Goal: Transaction & Acquisition: Purchase product/service

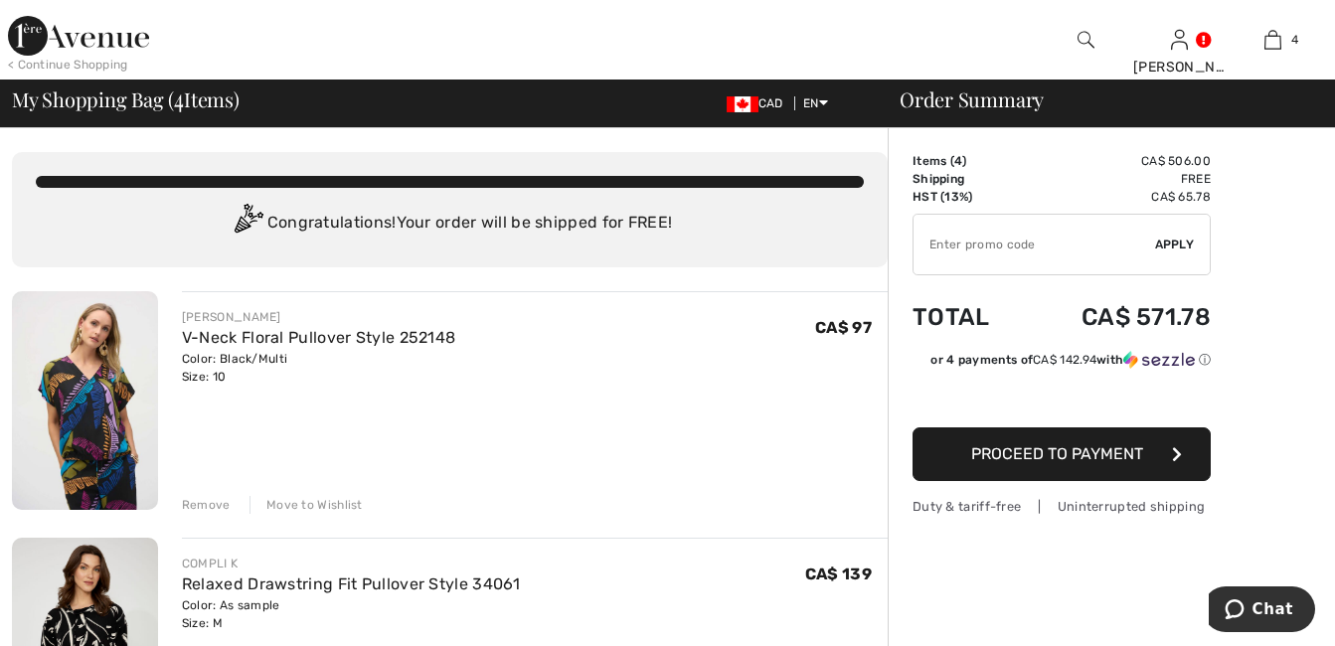
click at [207, 502] on div "Remove" at bounding box center [206, 505] width 49 height 18
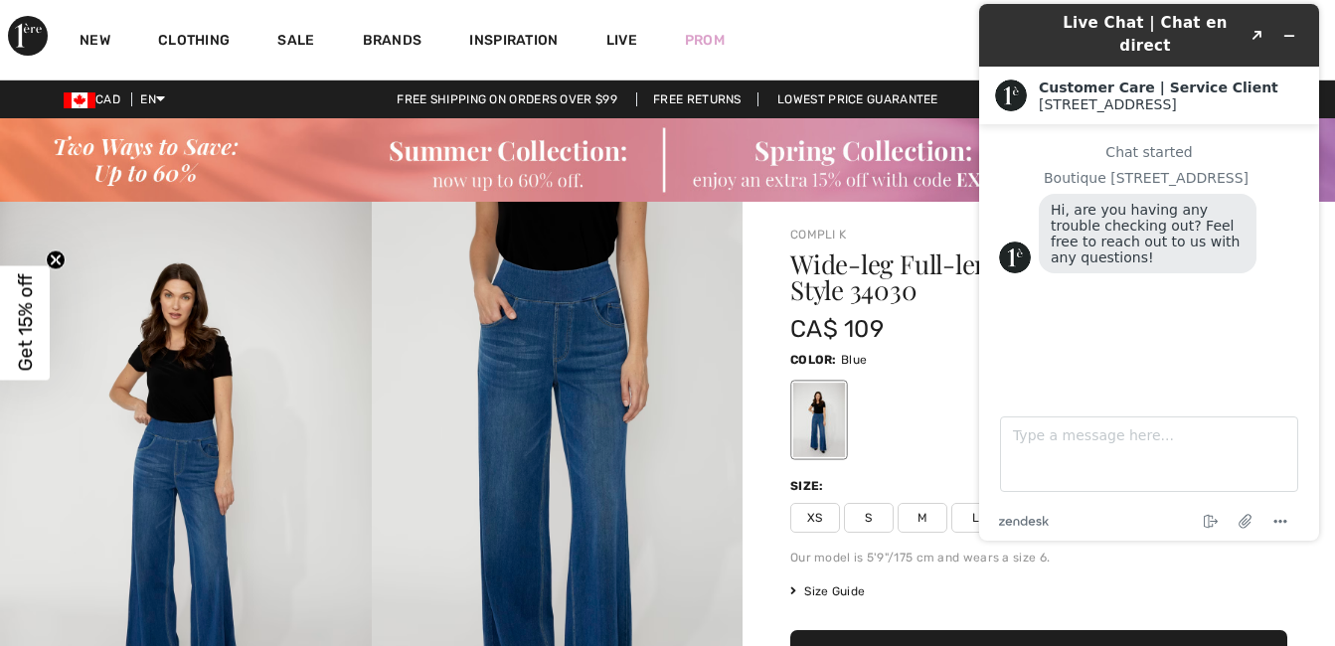
scroll to position [119, 0]
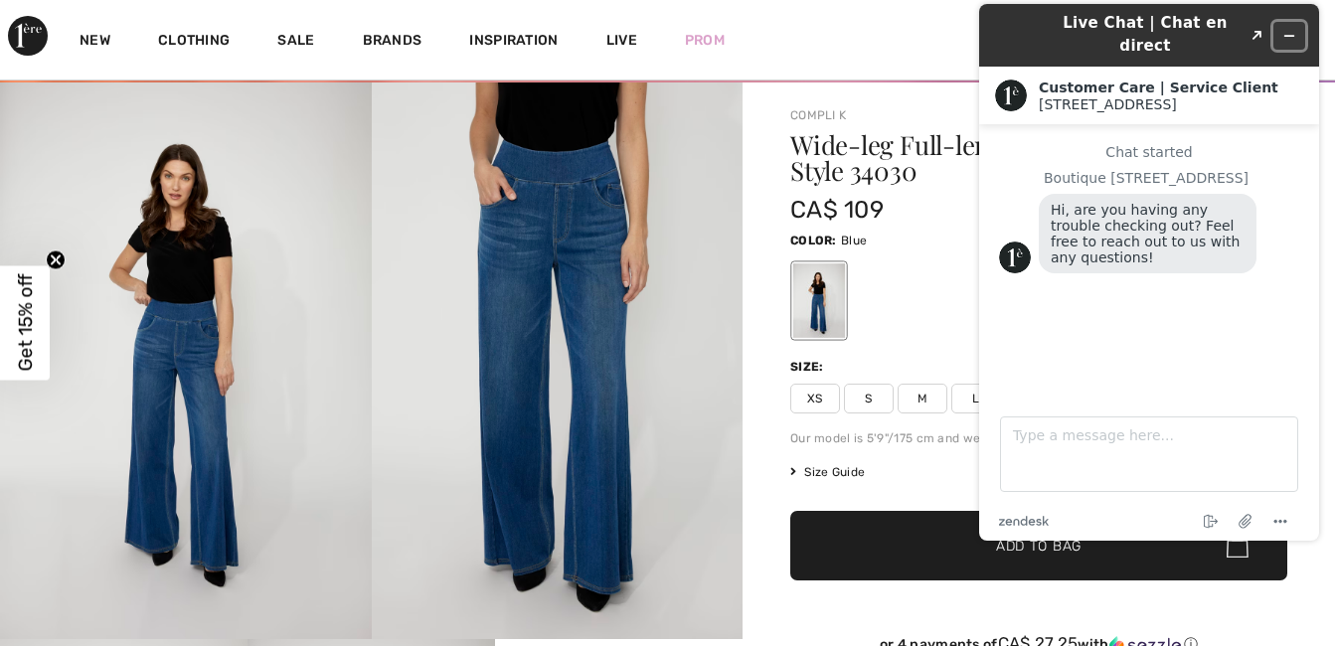
click at [1292, 29] on icon "Minimize widget" at bounding box center [1289, 36] width 14 height 14
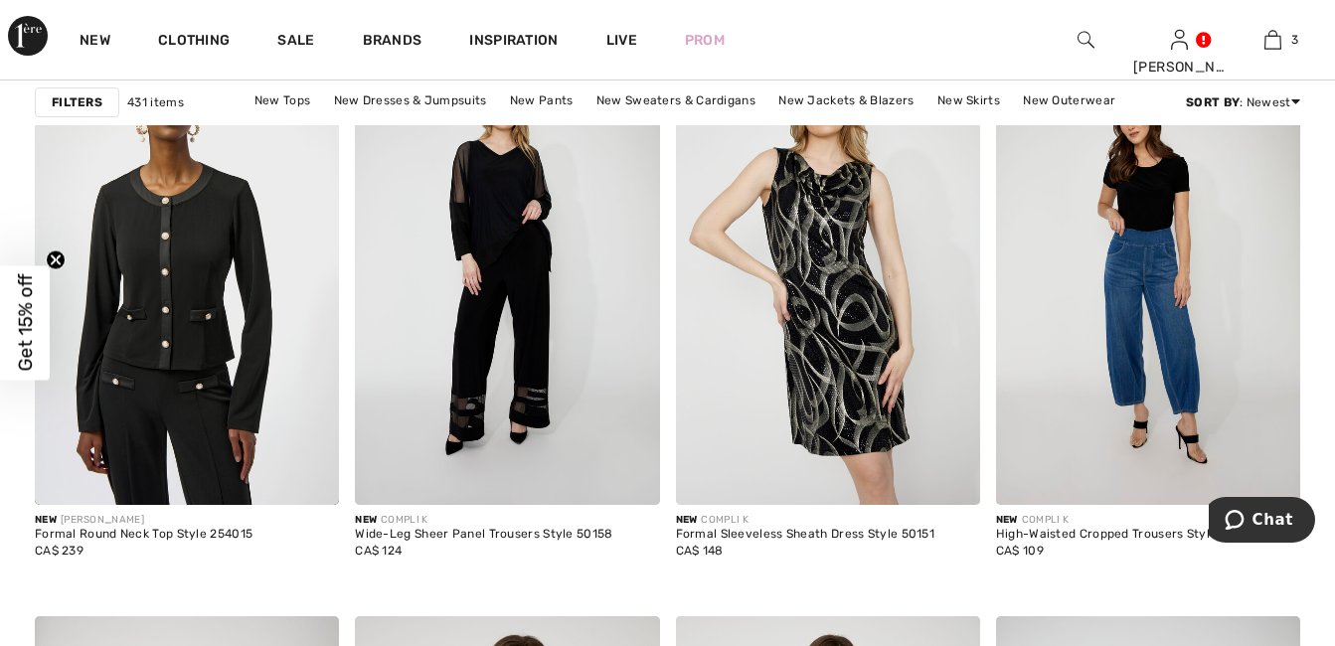
scroll to position [1479, 0]
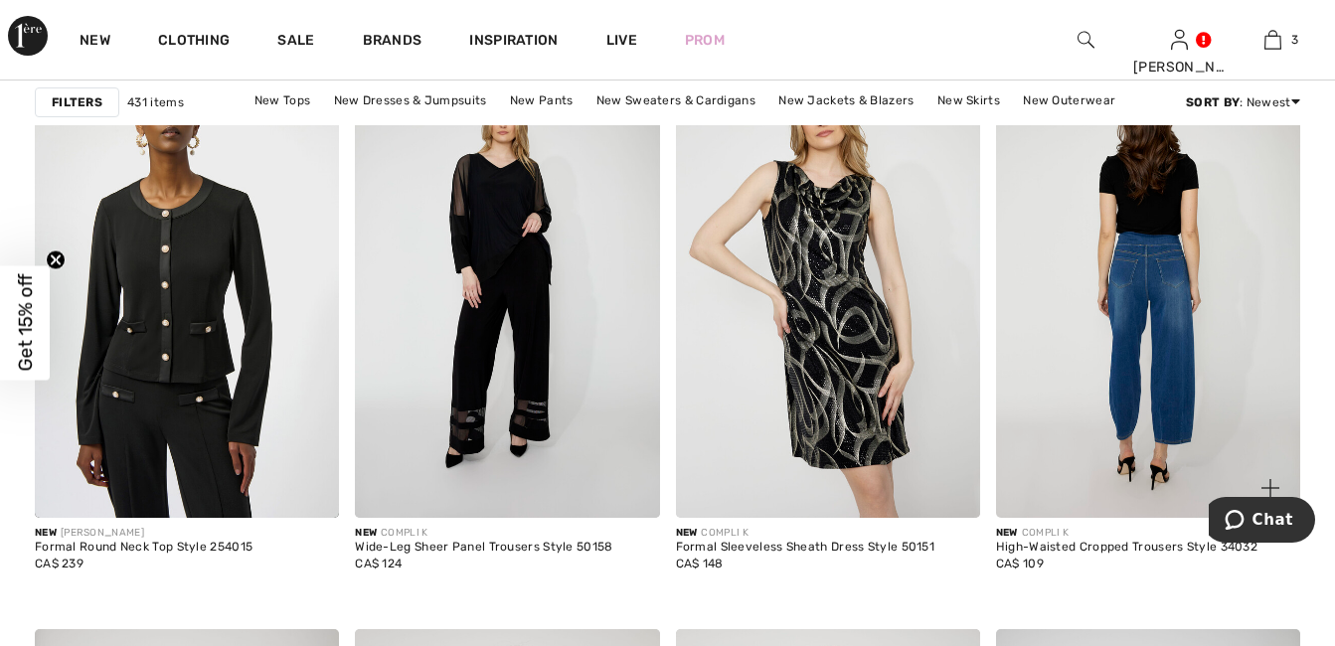
click at [1116, 368] on img at bounding box center [1148, 290] width 304 height 456
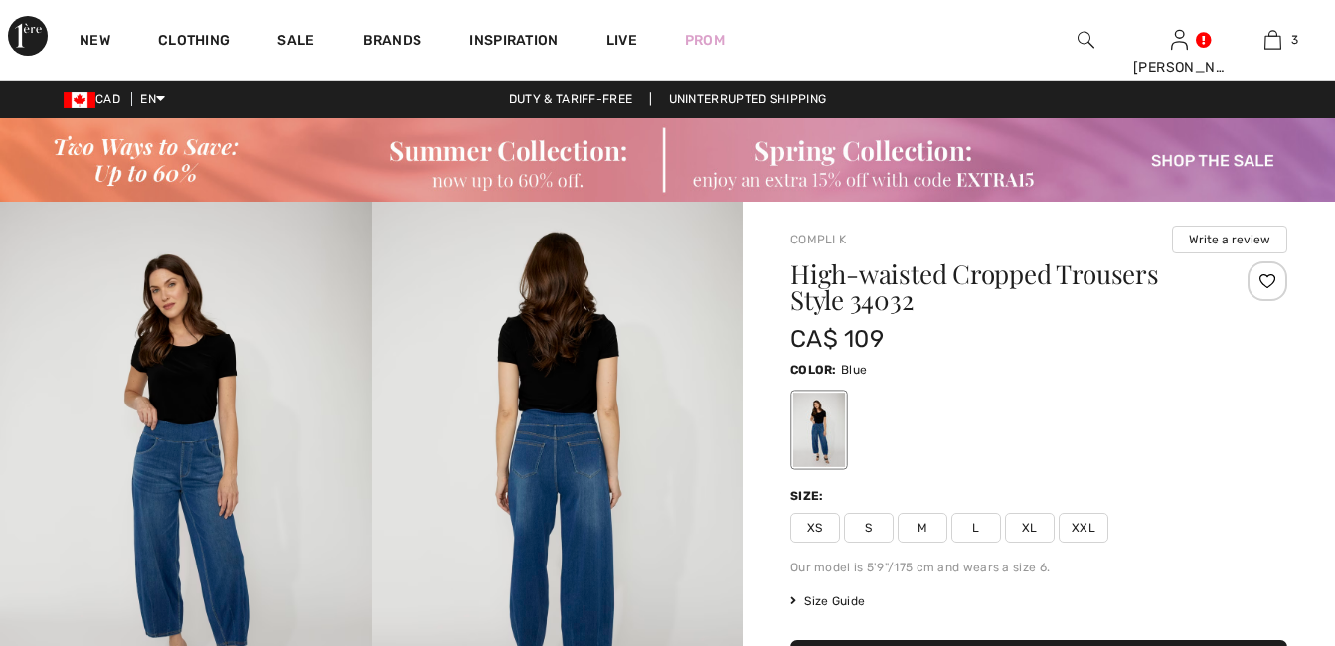
checkbox input "true"
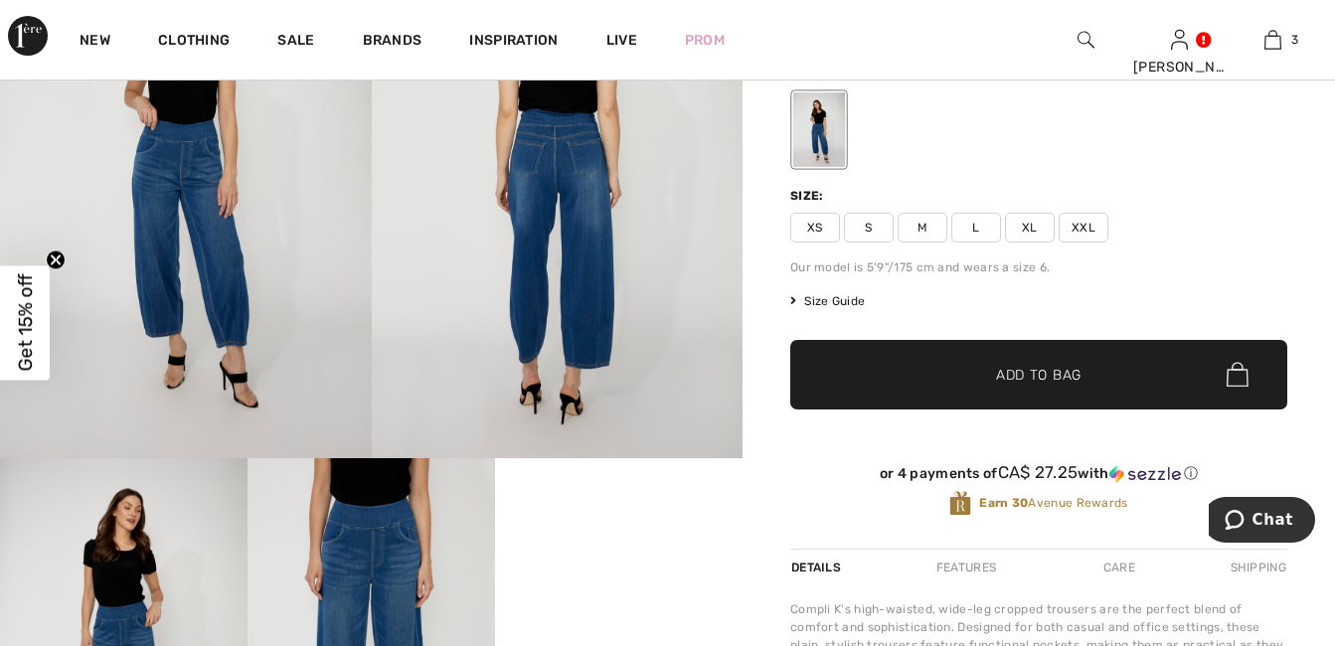
scroll to position [292, 0]
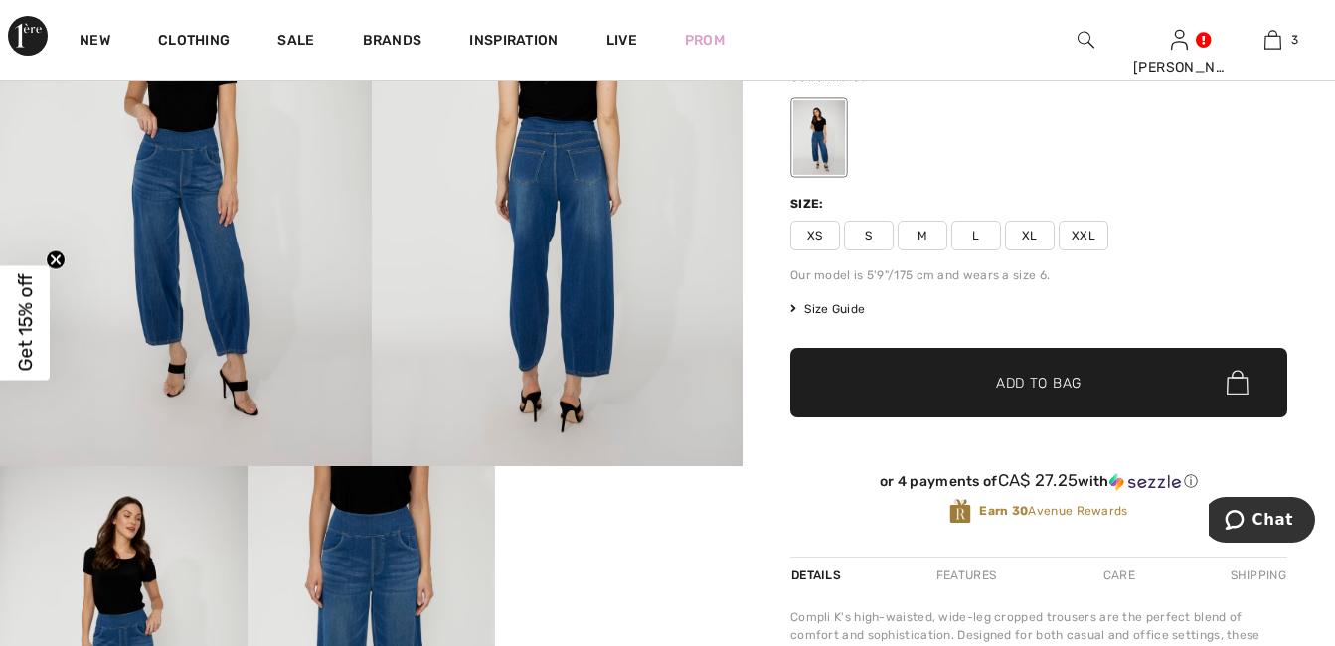
click at [563, 266] on img at bounding box center [558, 188] width 372 height 557
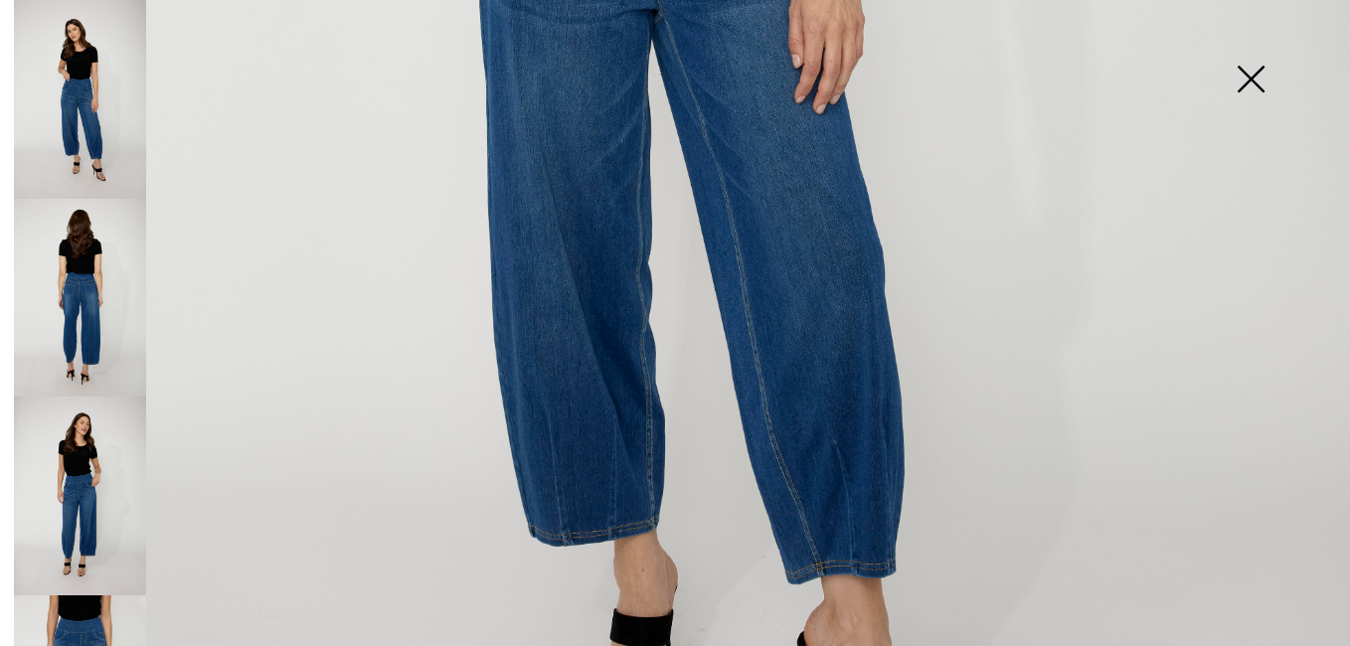
scroll to position [1042, 0]
click at [84, 283] on img at bounding box center [80, 298] width 132 height 199
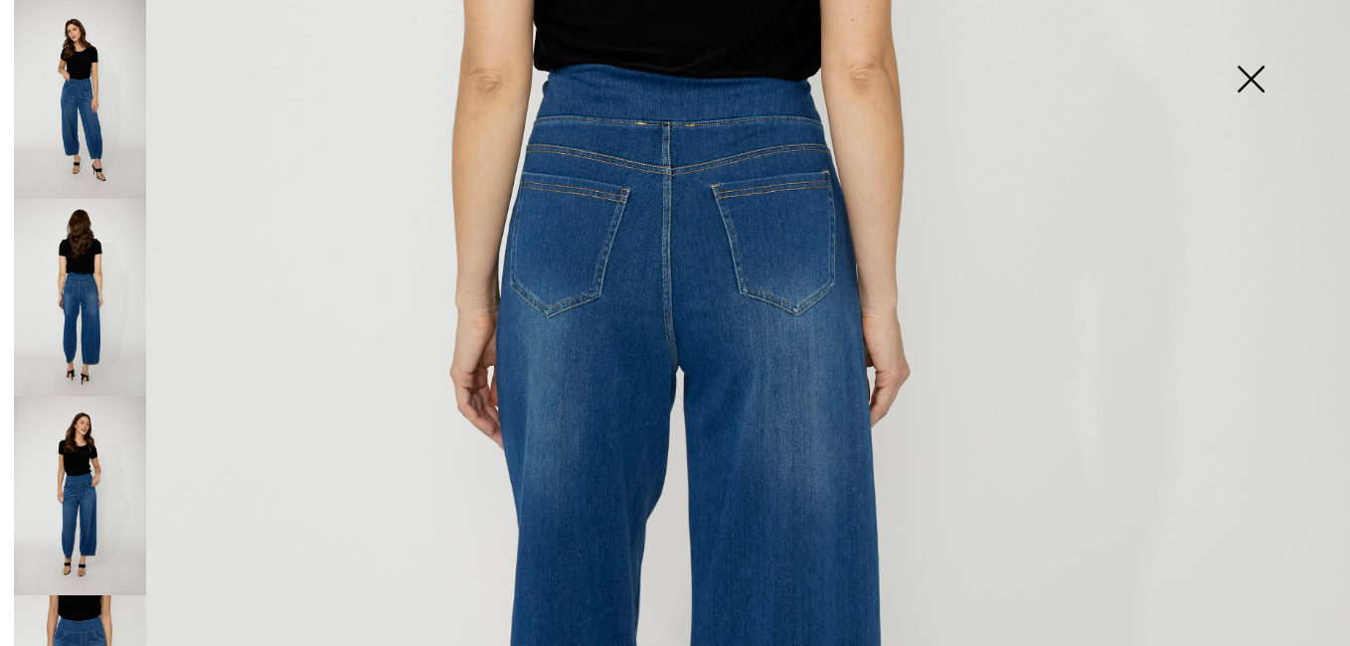
scroll to position [684, 0]
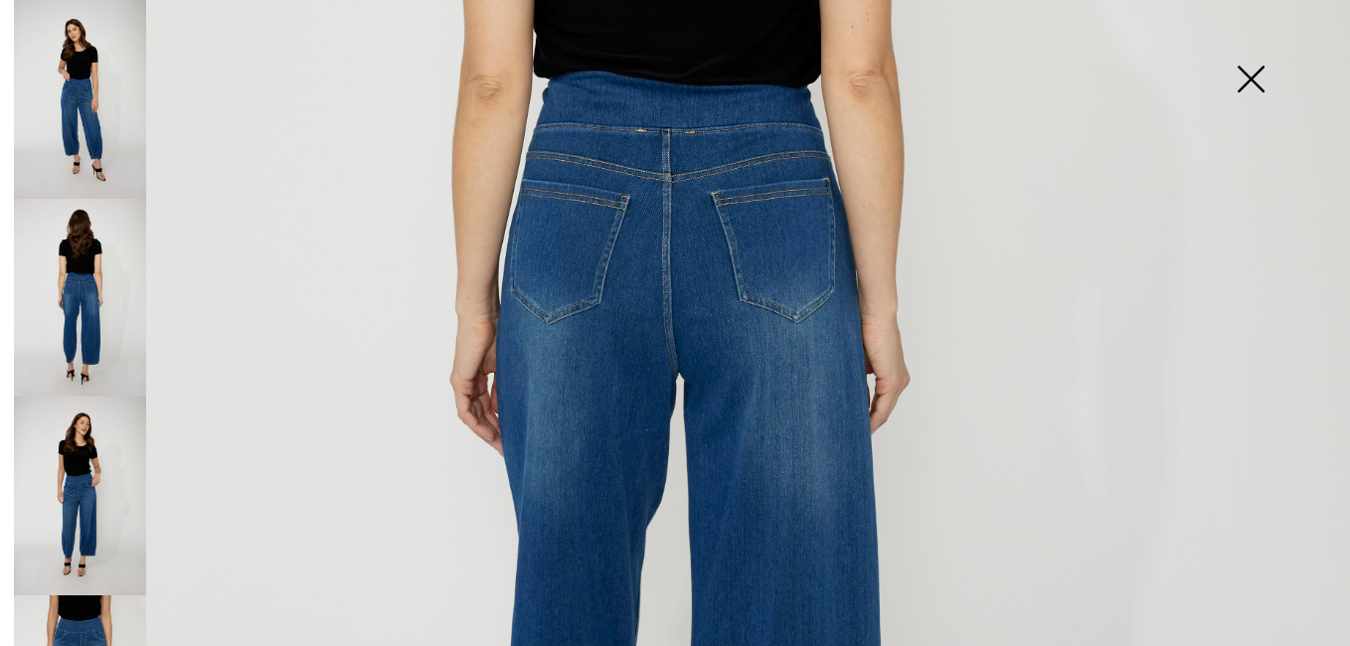
click at [1245, 78] on img at bounding box center [1250, 81] width 99 height 102
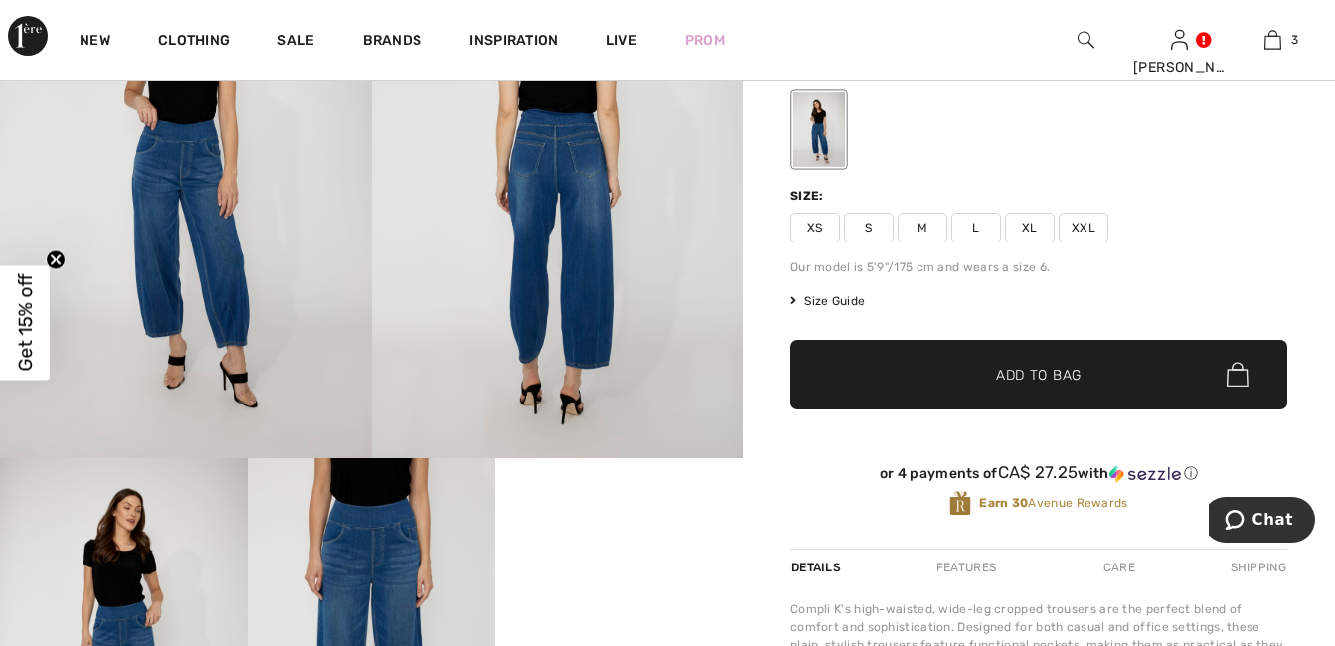
scroll to position [292, 0]
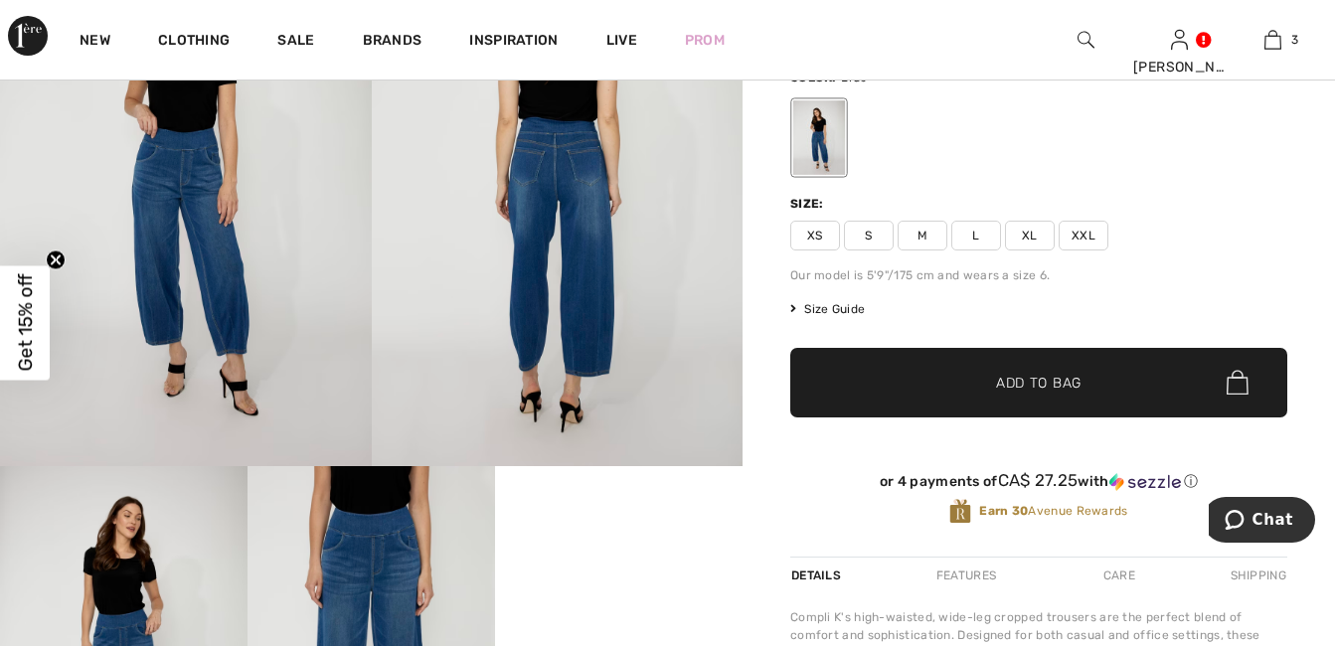
click at [920, 234] on span "M" at bounding box center [923, 236] width 50 height 30
click at [998, 381] on span "Add to Bag" at bounding box center [1038, 382] width 85 height 21
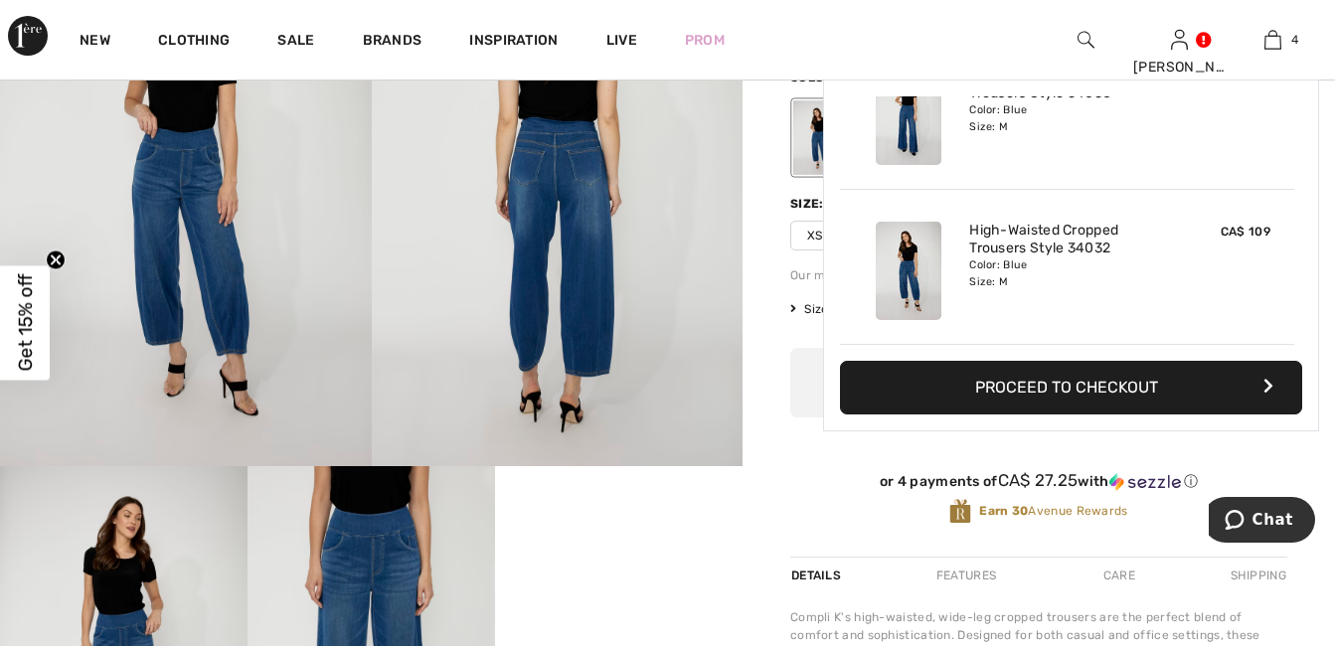
scroll to position [0, 0]
click at [1158, 393] on button "Proceed to Checkout" at bounding box center [1071, 388] width 462 height 54
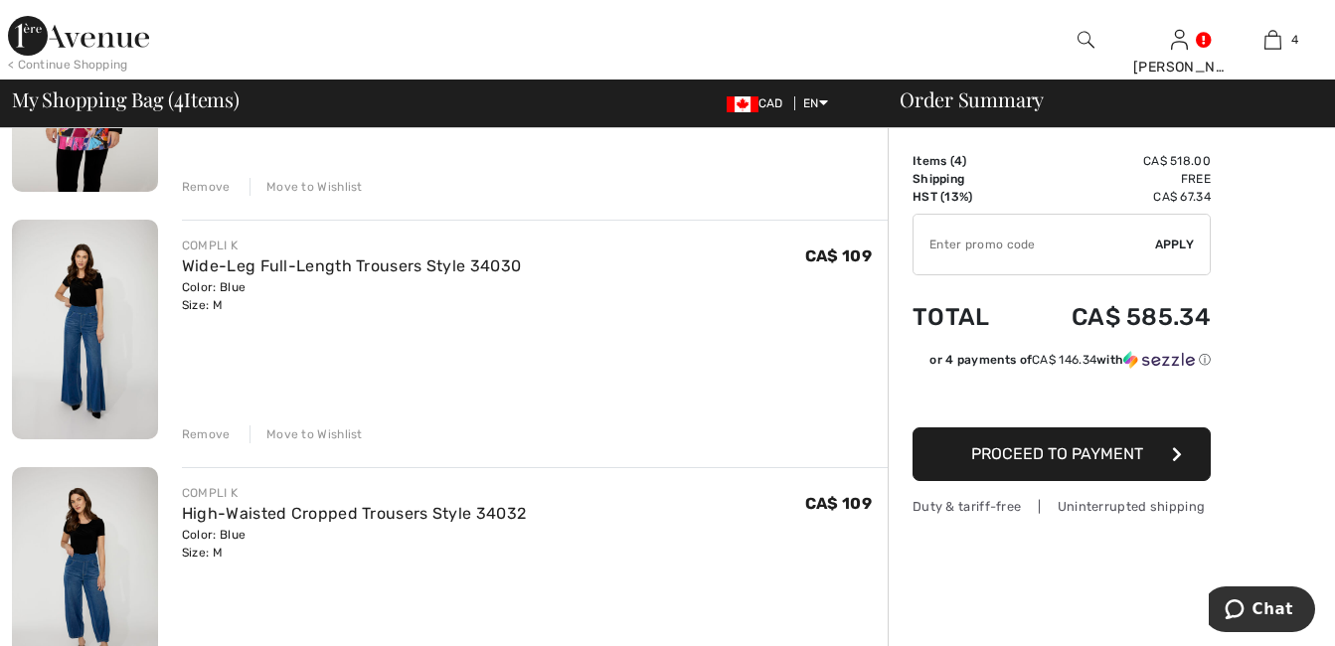
click at [192, 434] on div "Remove" at bounding box center [206, 434] width 49 height 18
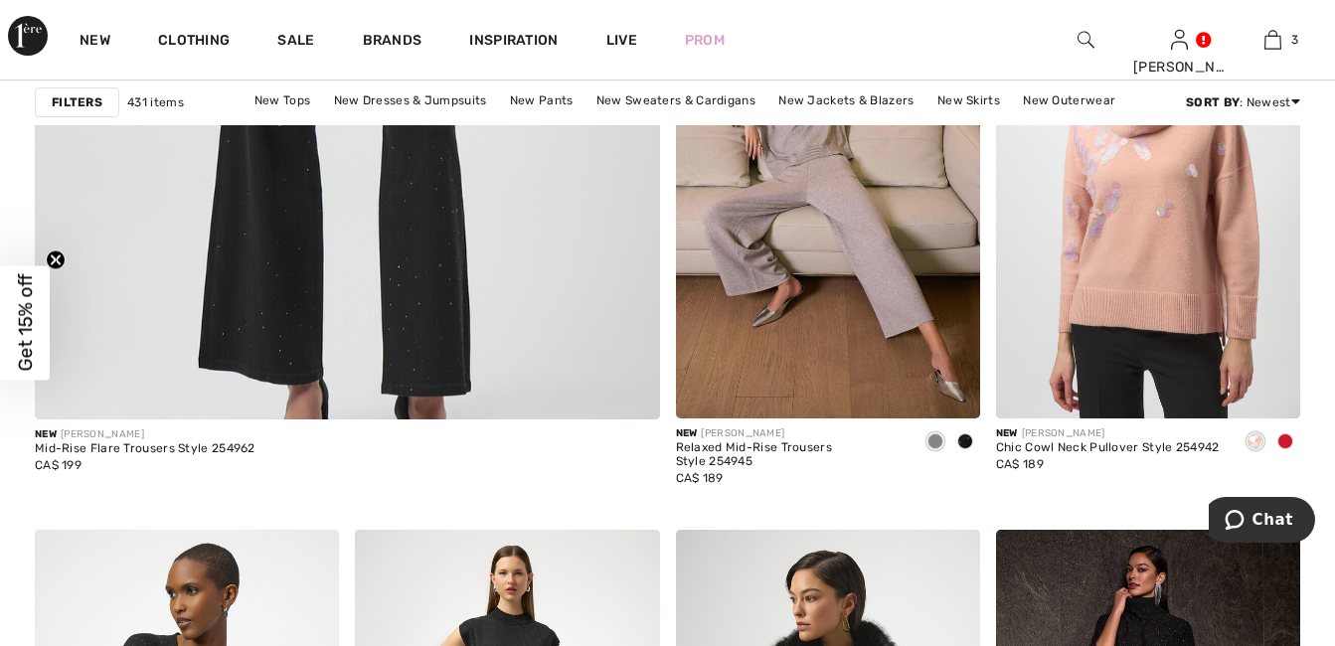
scroll to position [5375, 0]
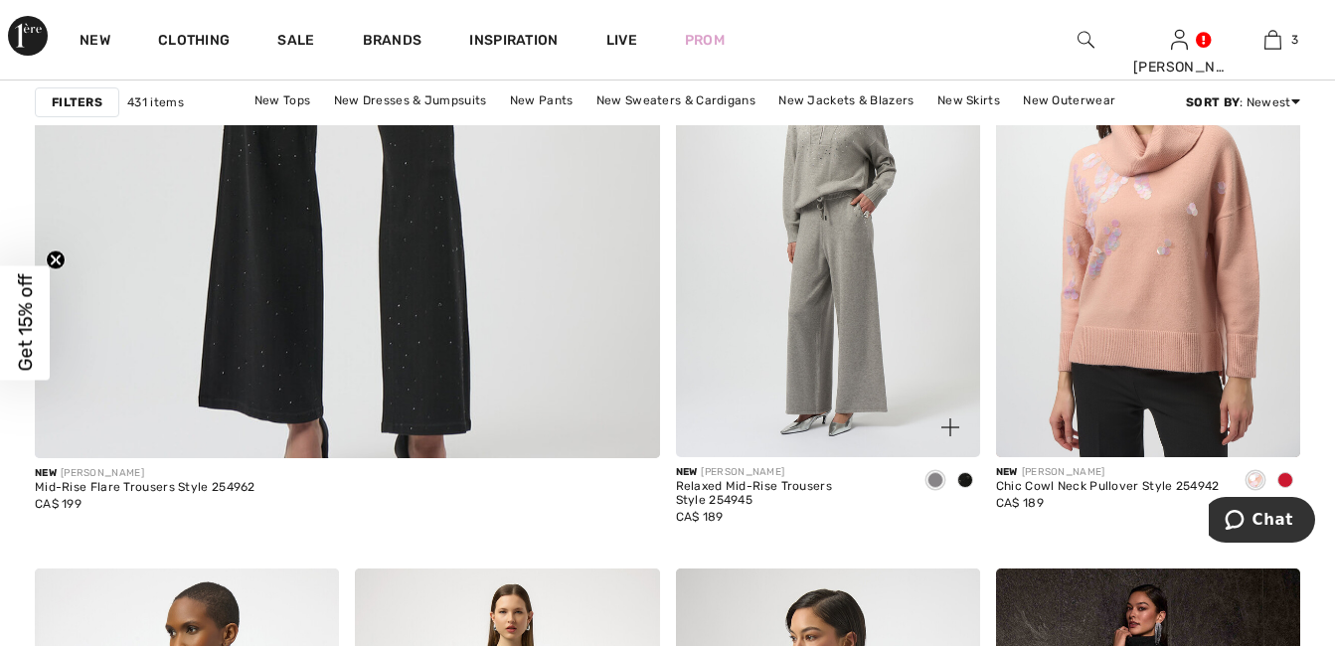
click at [873, 345] on img at bounding box center [828, 229] width 304 height 456
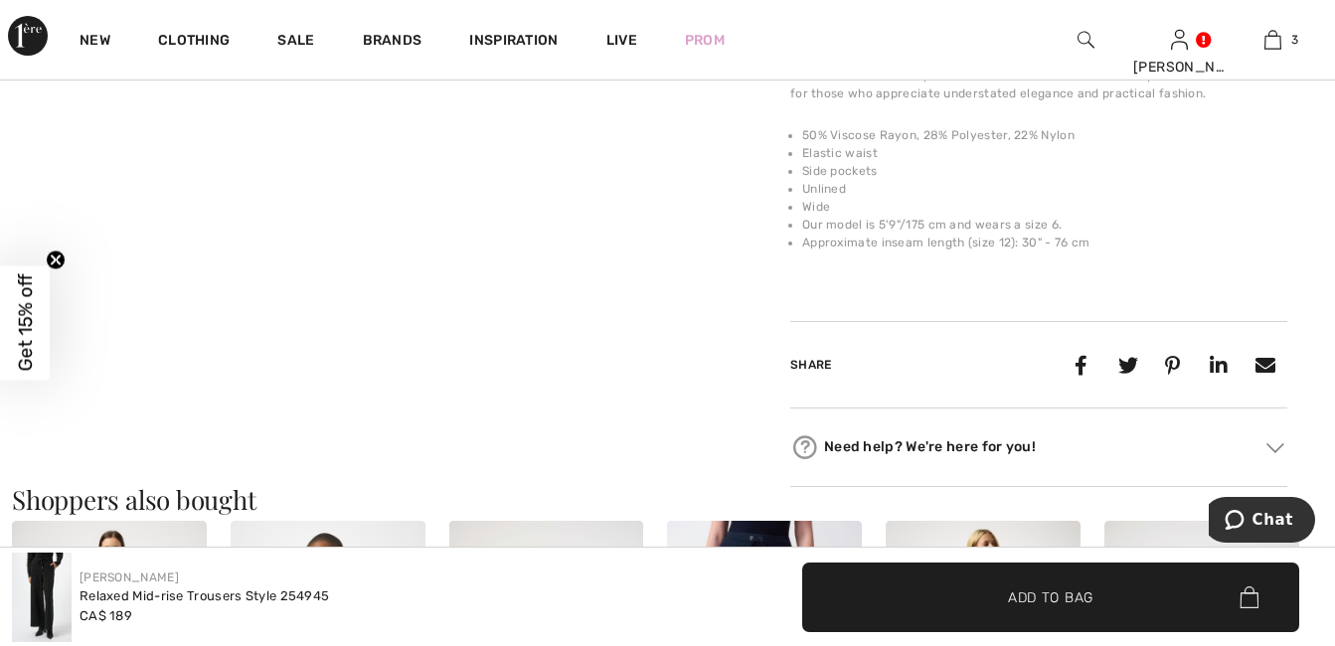
scroll to position [1431, 0]
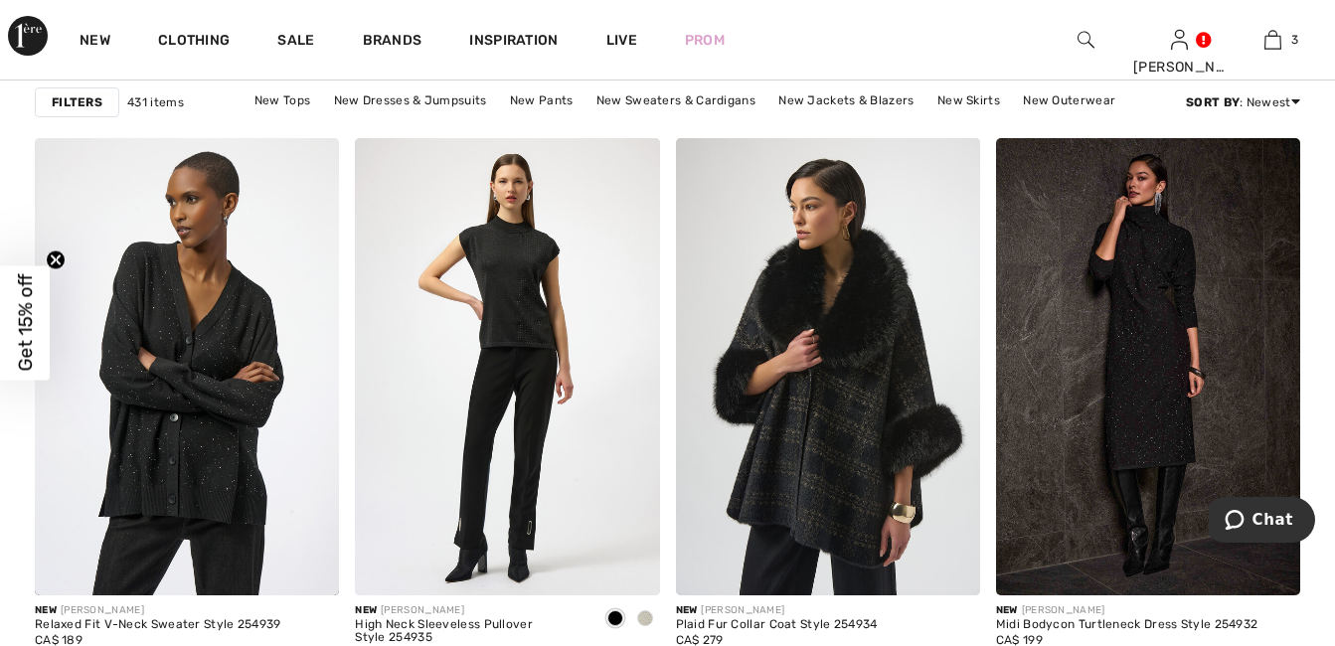
scroll to position [5813, 0]
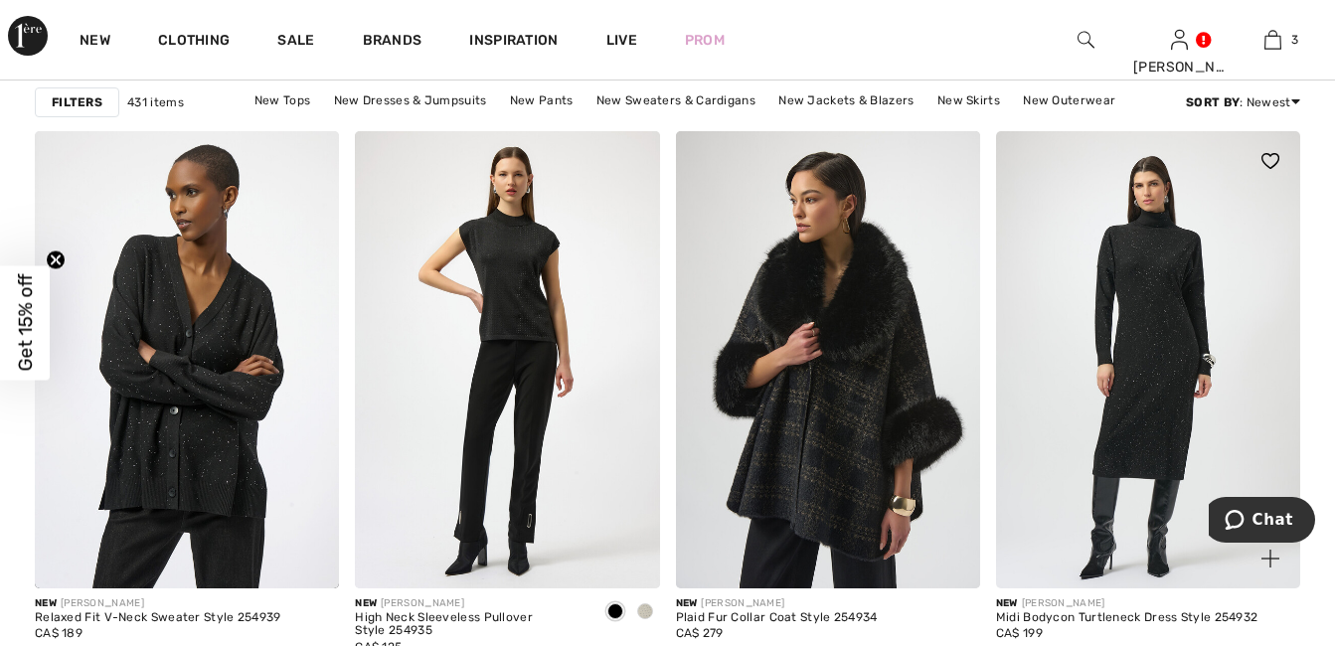
click at [1157, 390] on img at bounding box center [1148, 359] width 304 height 456
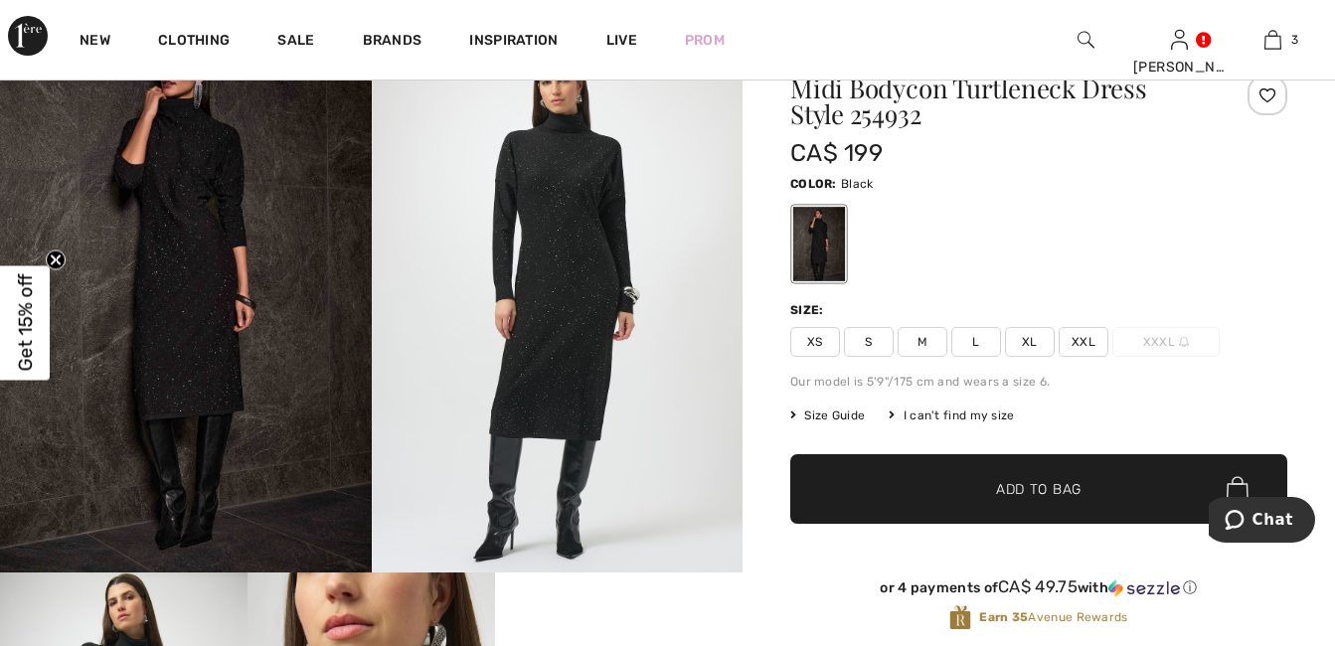
scroll to position [167, 0]
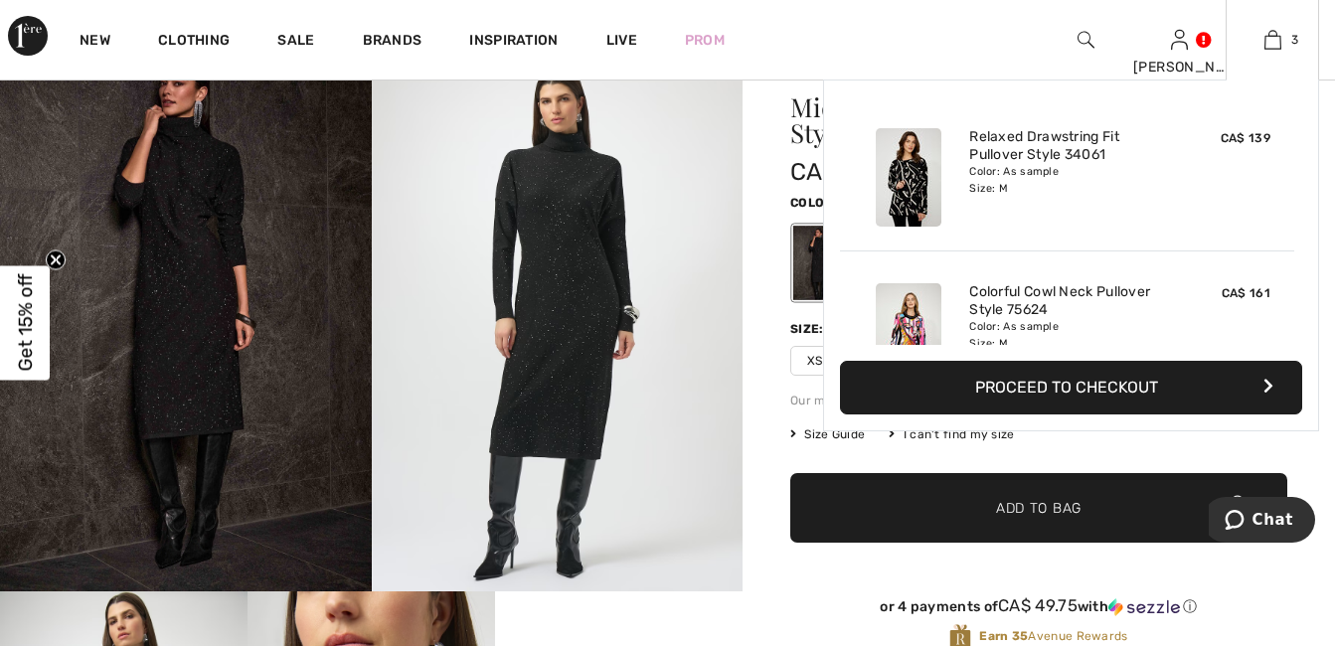
click at [1302, 284] on div "Added to Bag Compli K Relaxed Drawstring Fit Pullover Style 34061 CA$ 139 Color…" at bounding box center [1071, 256] width 496 height 352
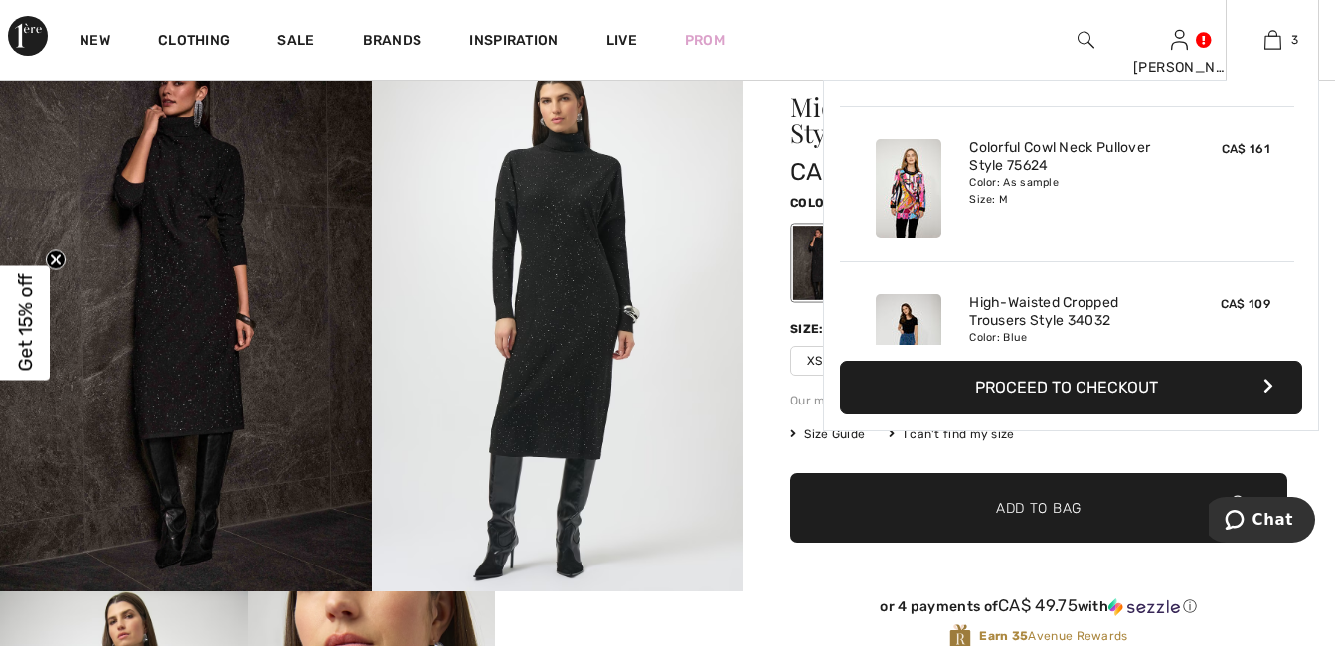
scroll to position [217, 0]
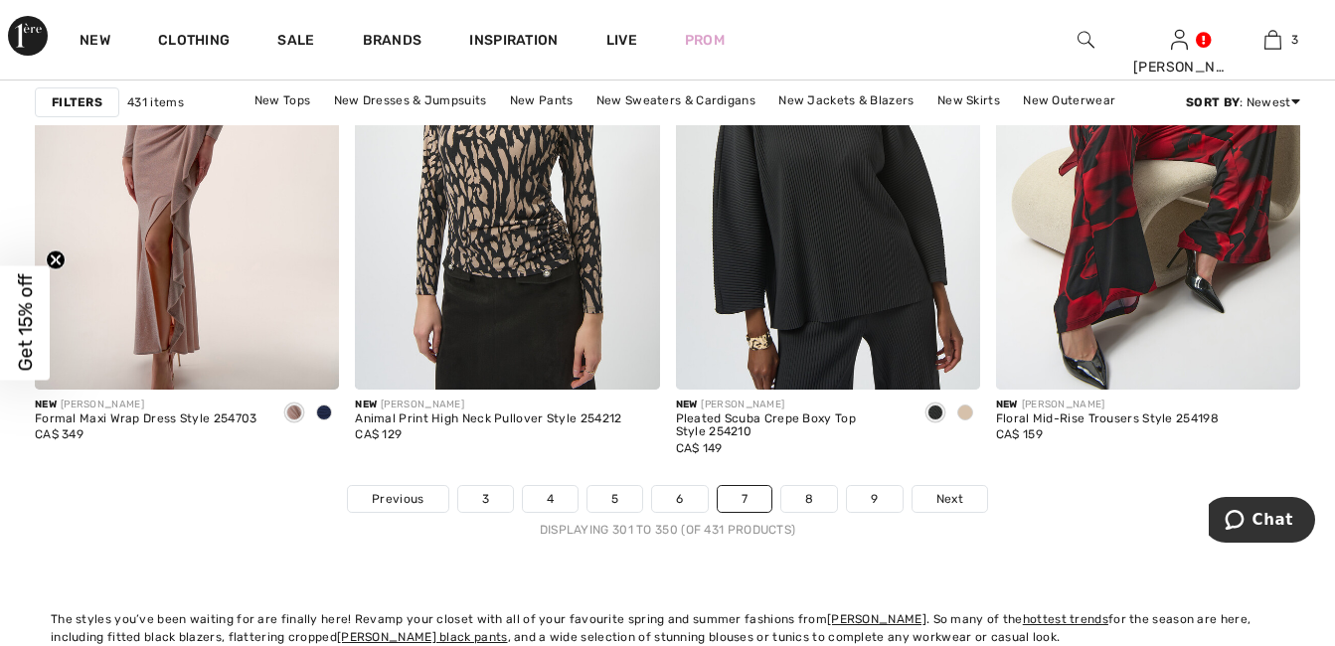
scroll to position [8509, 0]
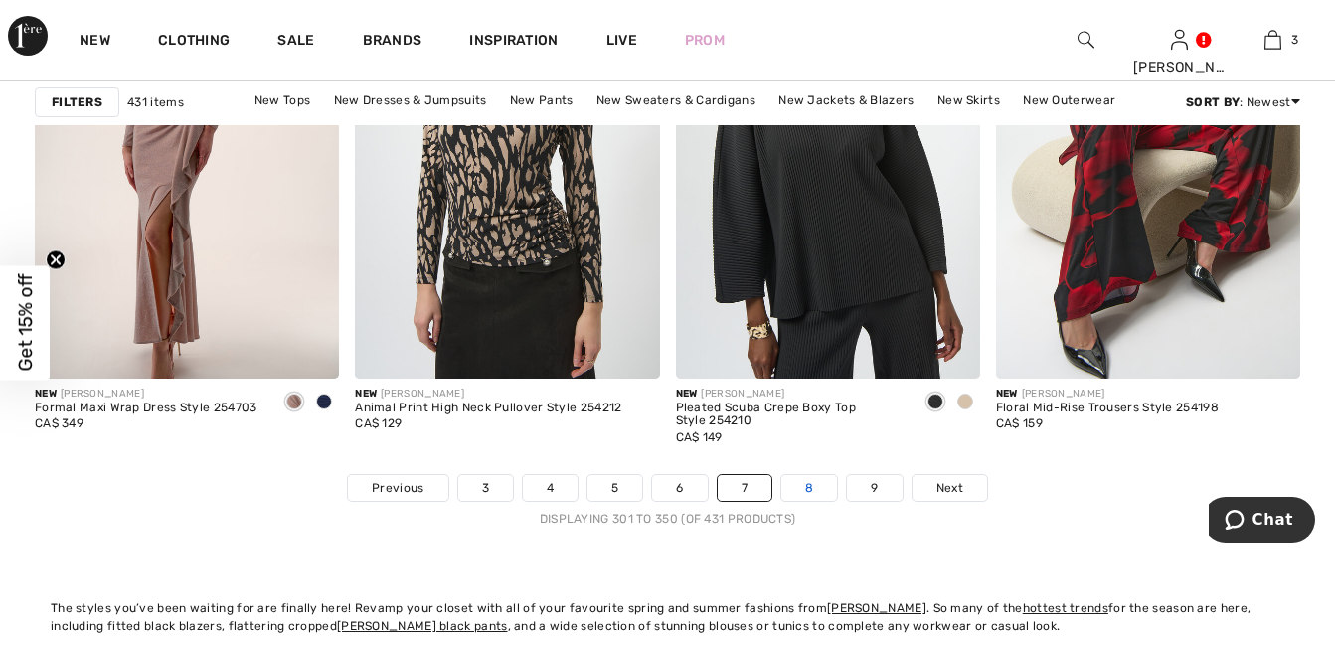
click at [806, 489] on link "8" at bounding box center [809, 488] width 56 height 26
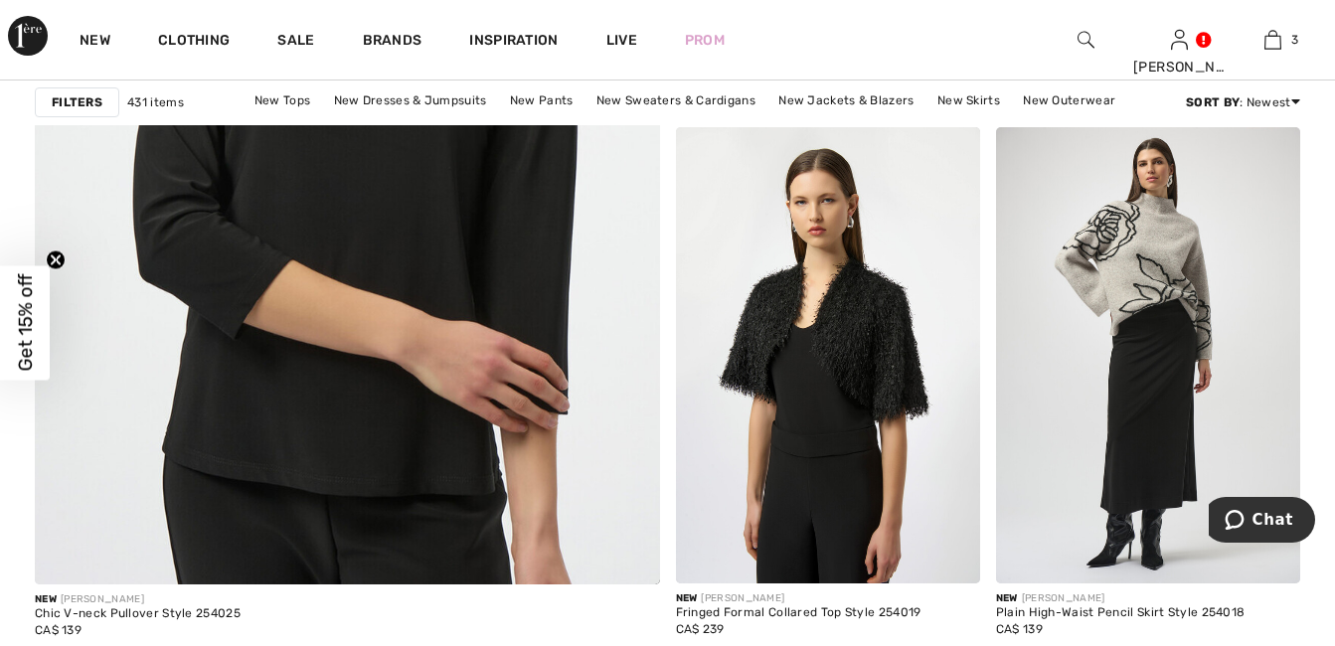
scroll to position [5288, 0]
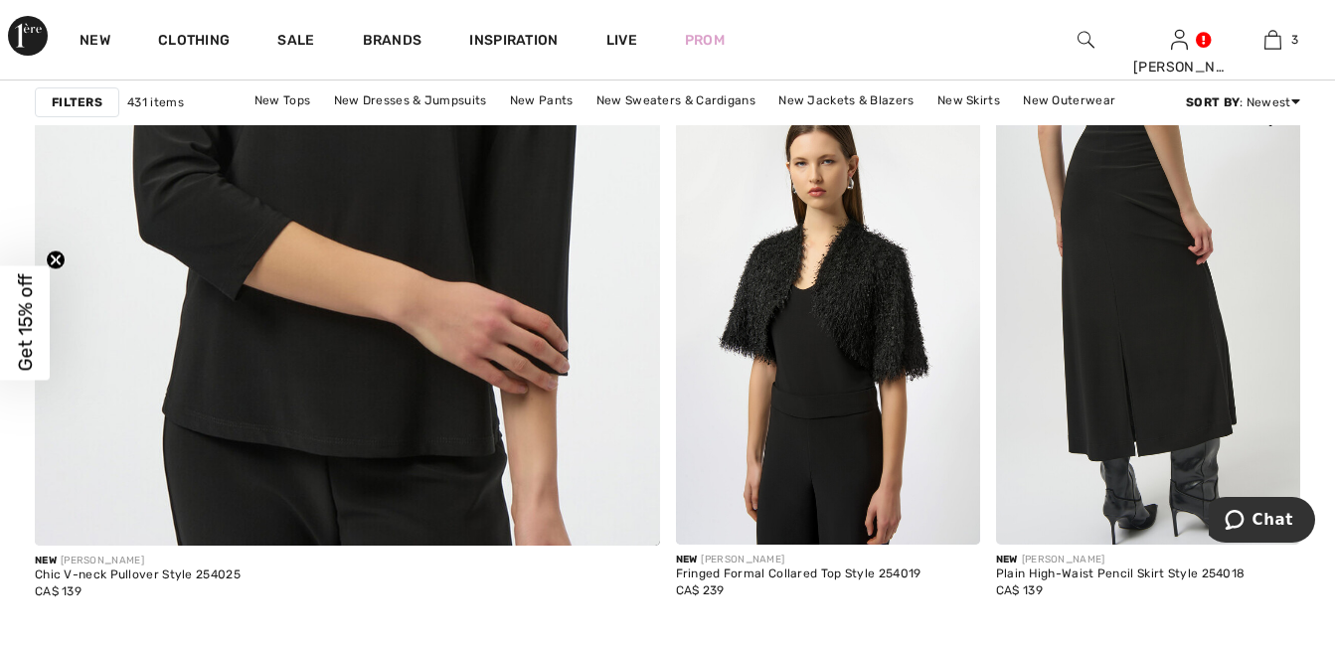
click at [1157, 309] on img at bounding box center [1148, 316] width 304 height 456
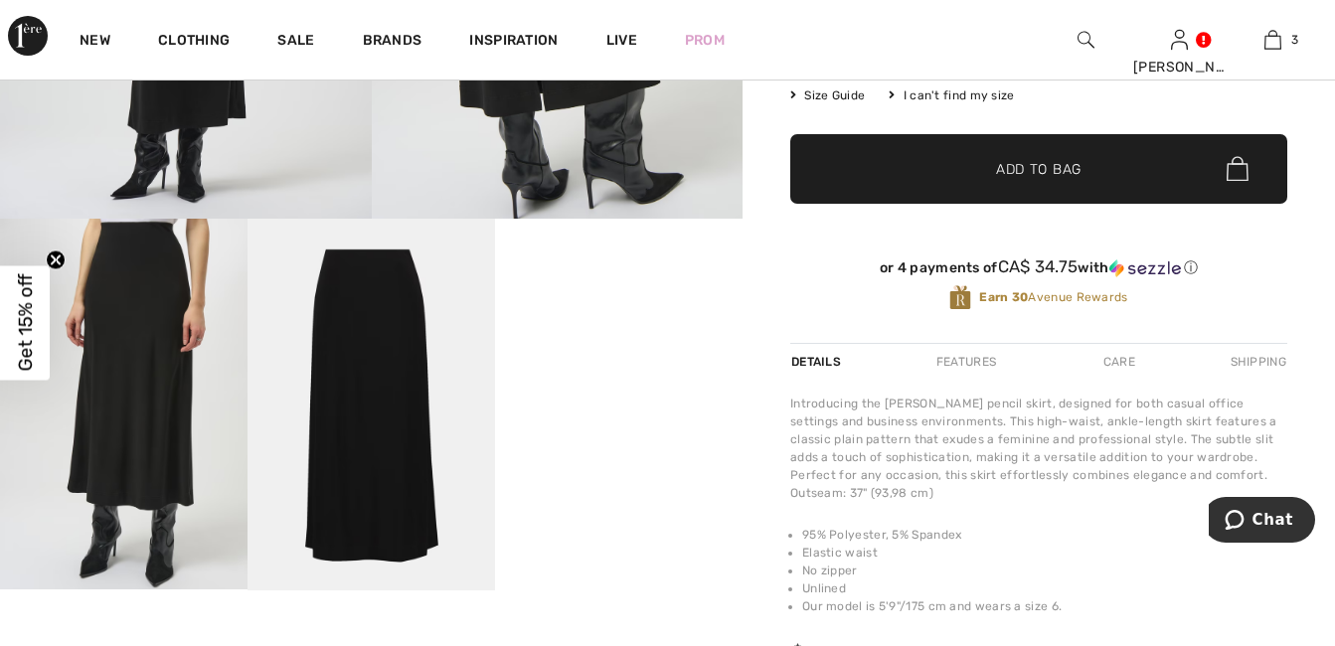
scroll to position [557, 0]
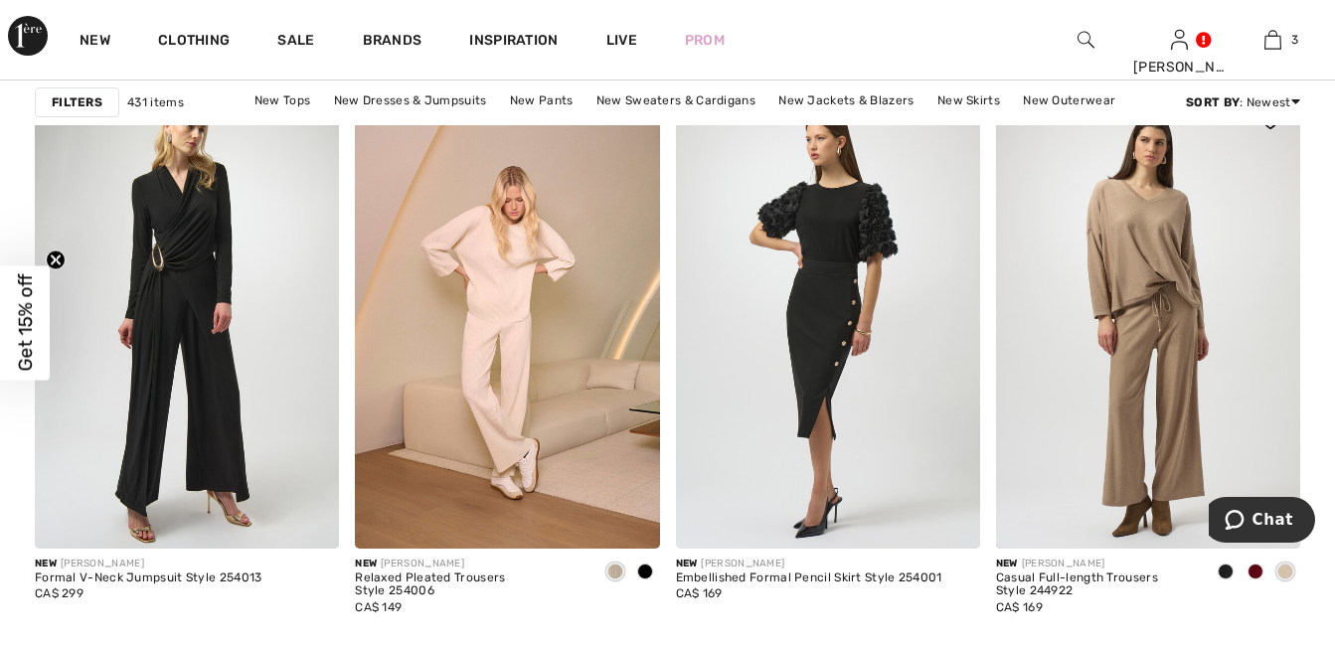
click at [1254, 570] on span at bounding box center [1255, 572] width 16 height 16
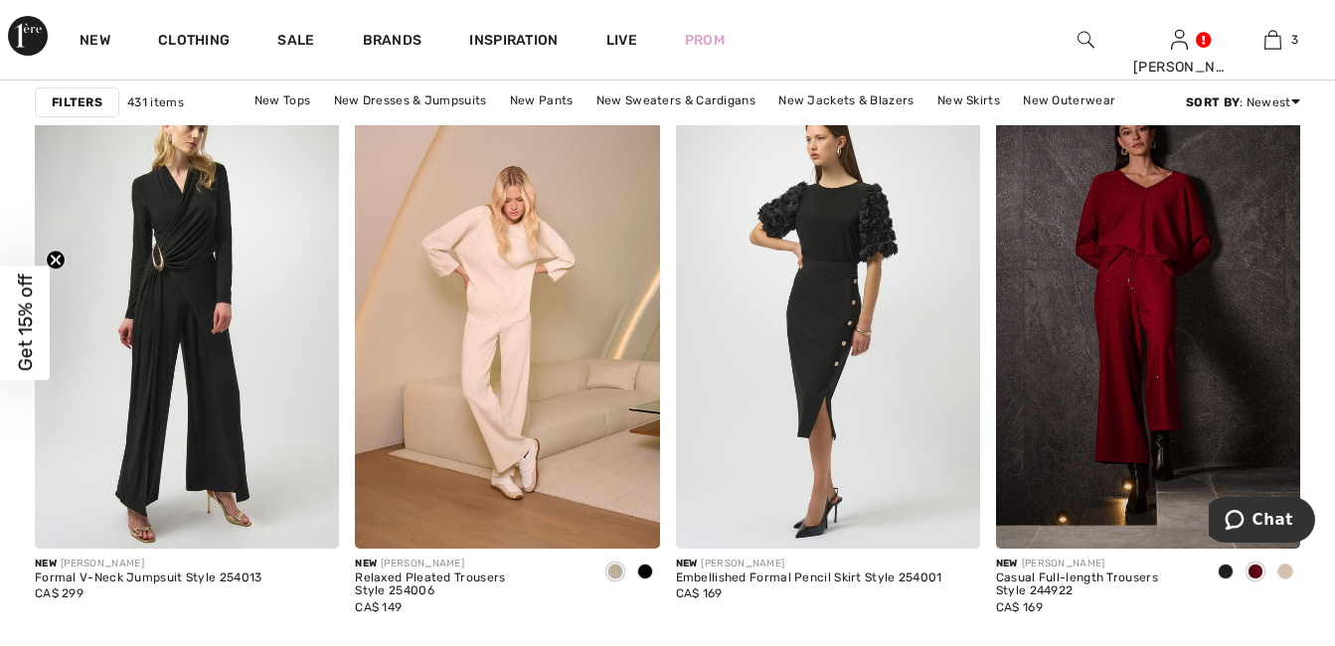
scroll to position [6417, 0]
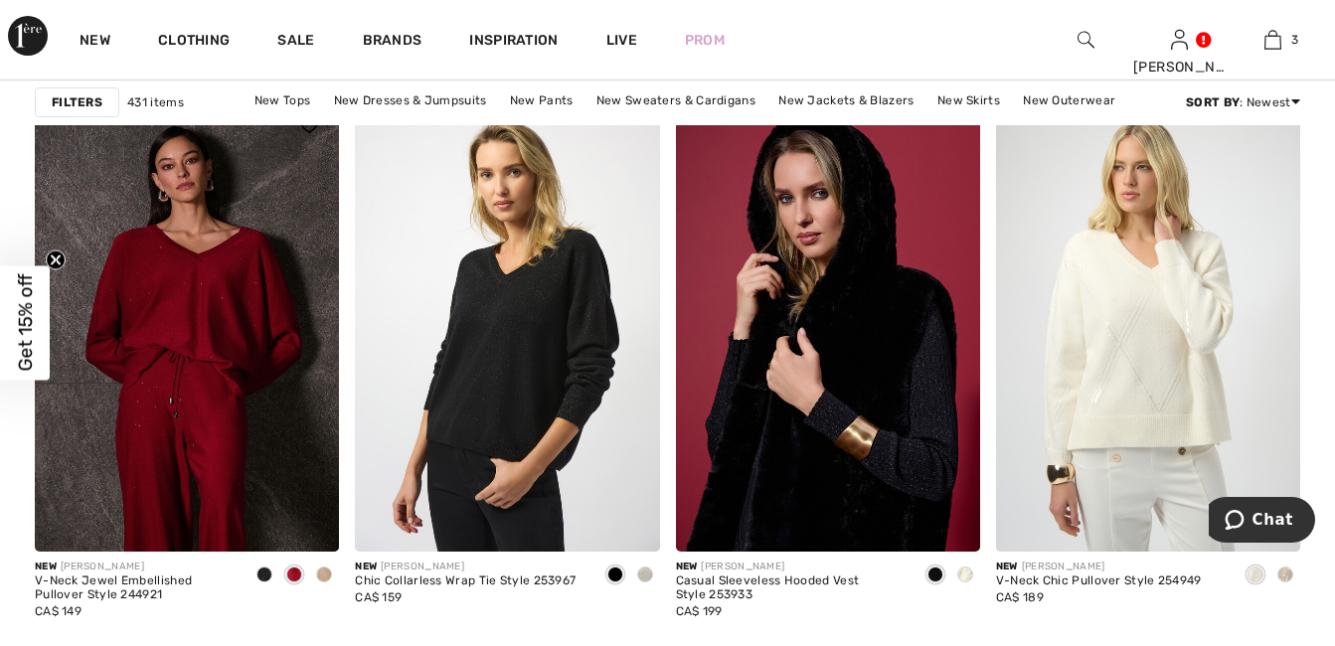
click at [323, 571] on span at bounding box center [324, 575] width 16 height 16
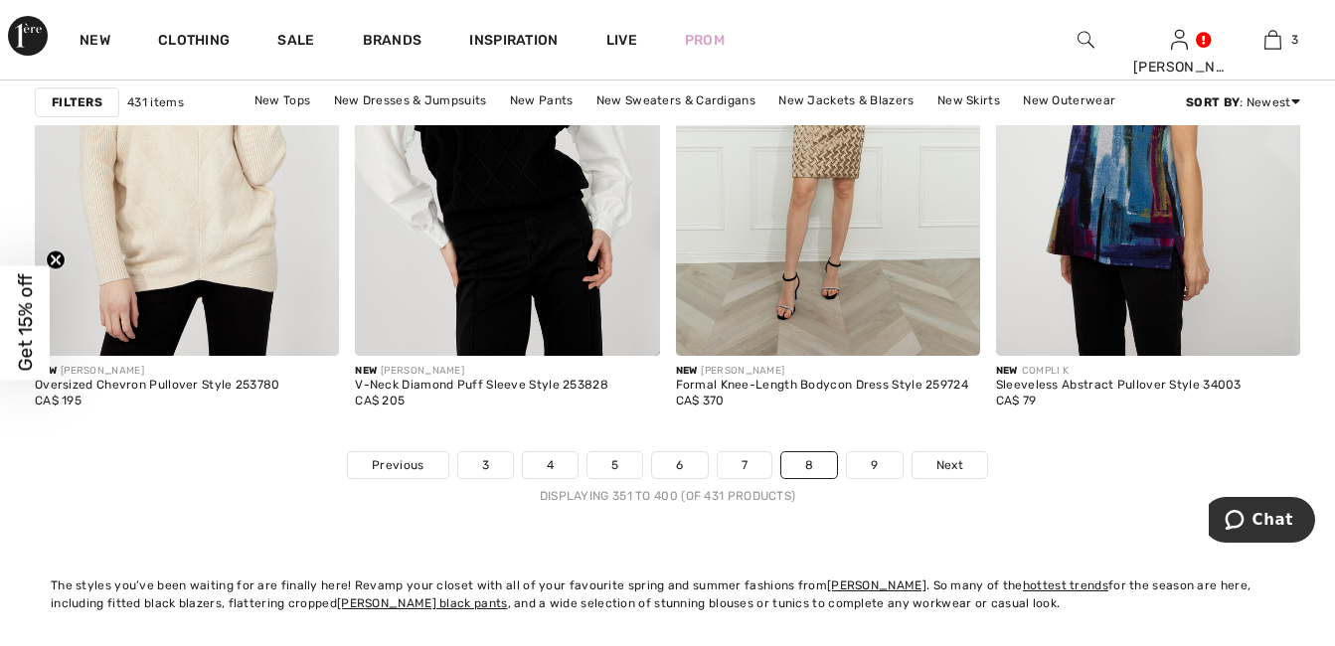
scroll to position [8532, 0]
click at [877, 464] on link "9" at bounding box center [874, 464] width 55 height 26
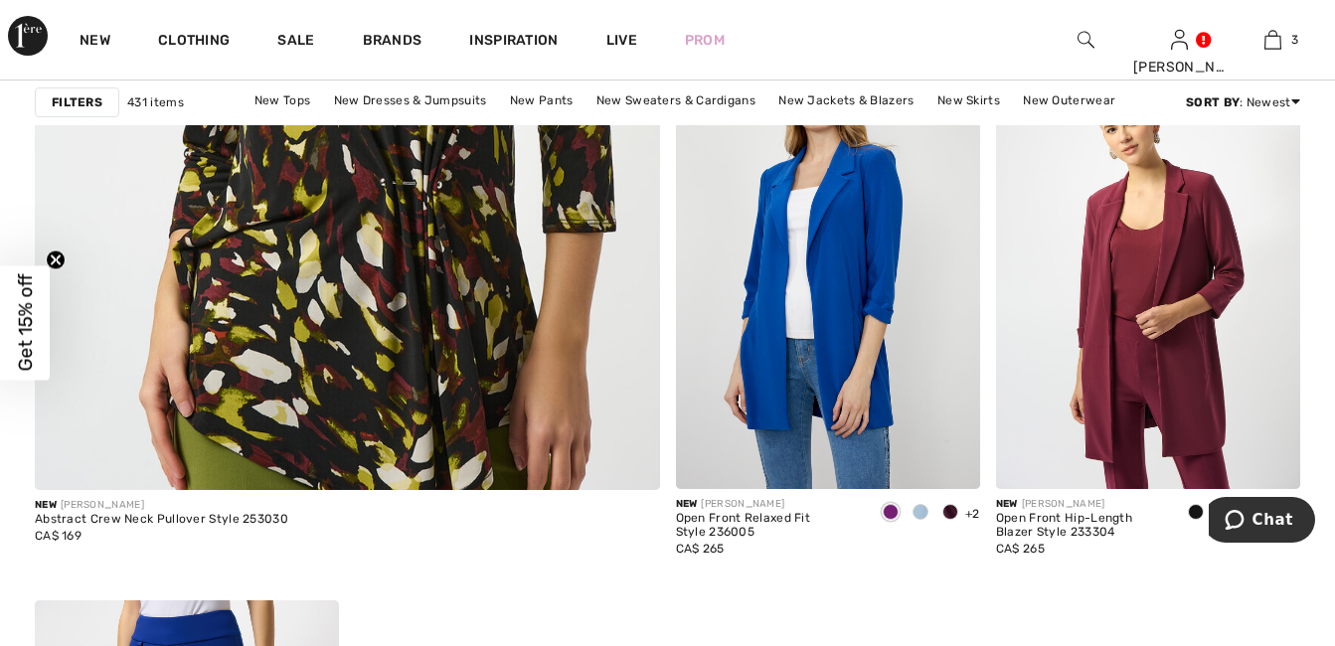
scroll to position [5908, 0]
